Goal: Connect with others: Connect with others

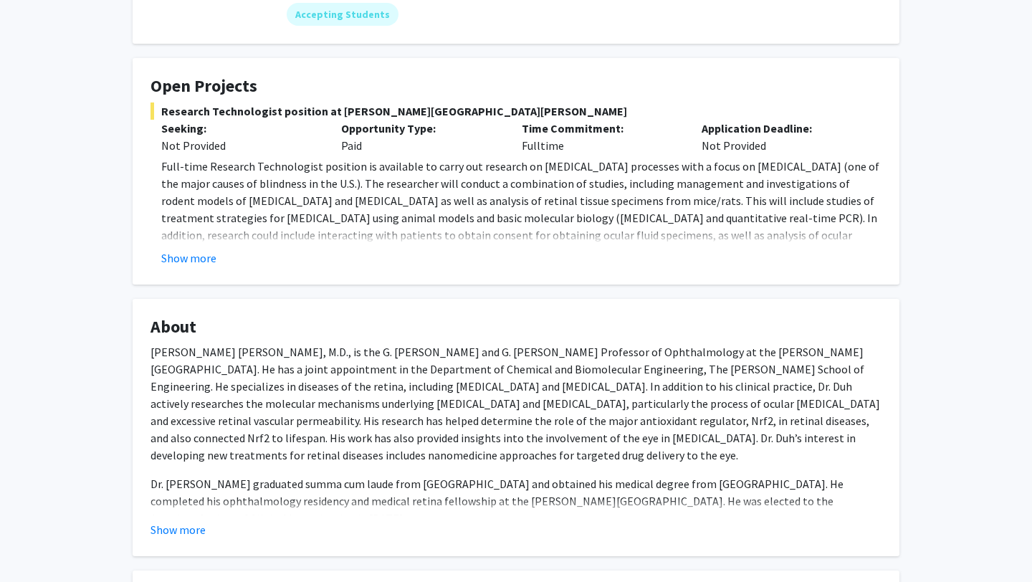
scroll to position [359, 0]
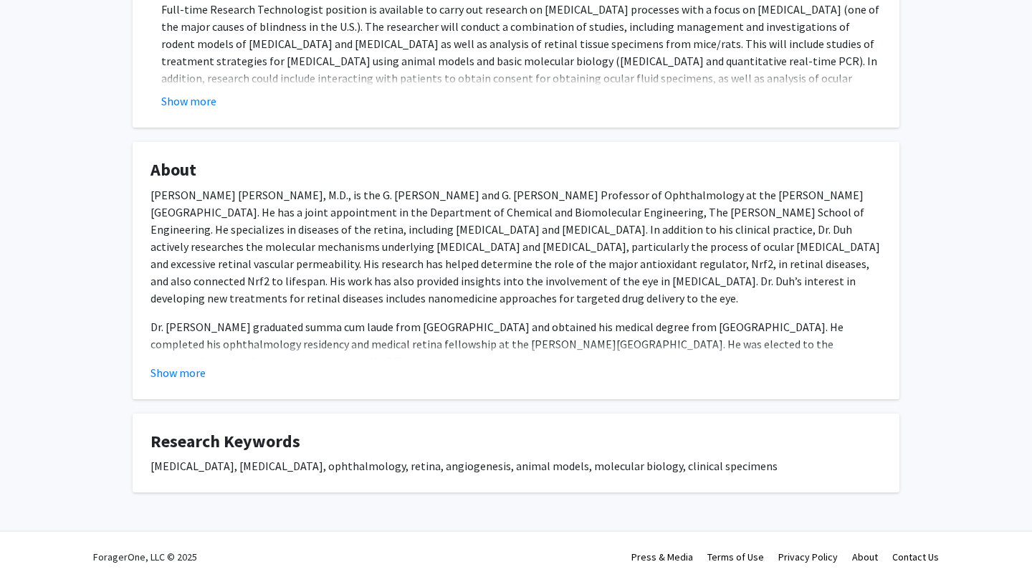
click at [405, 466] on div "[MEDICAL_DATA], [MEDICAL_DATA], ophthalmology, retina, angiogenesis, animal mod…" at bounding box center [515, 465] width 731 height 17
click at [587, 415] on fg-card "Research Keywords [MEDICAL_DATA], [MEDICAL_DATA], ophthalmology, retina, angiog…" at bounding box center [516, 453] width 767 height 80
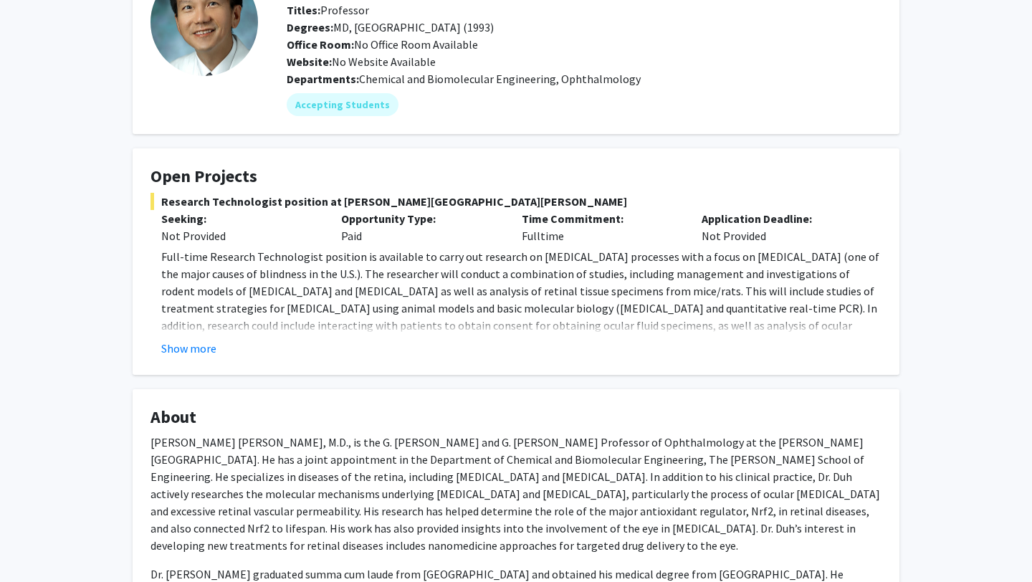
scroll to position [0, 0]
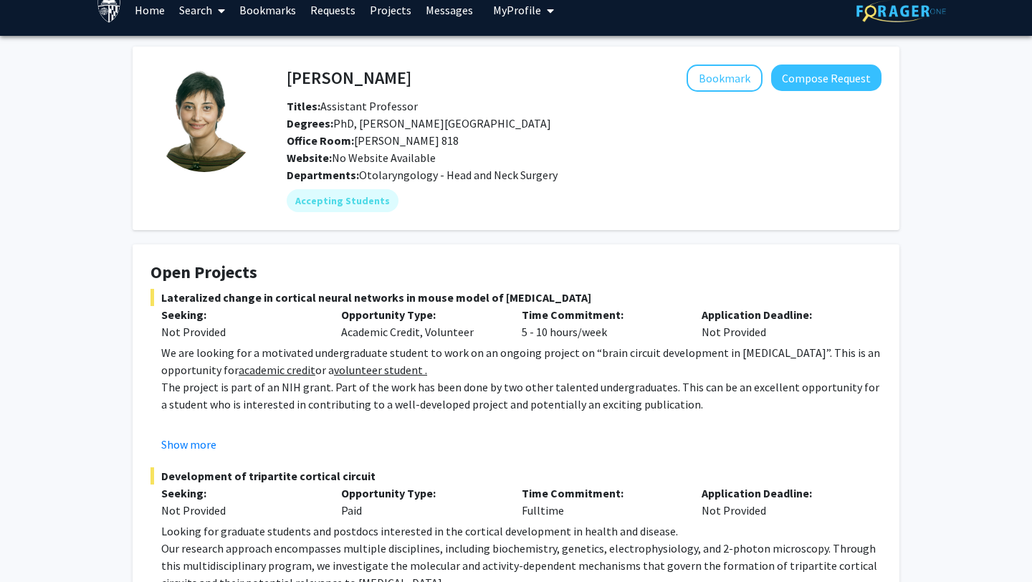
scroll to position [16, 0]
